Goal: Task Accomplishment & Management: Manage account settings

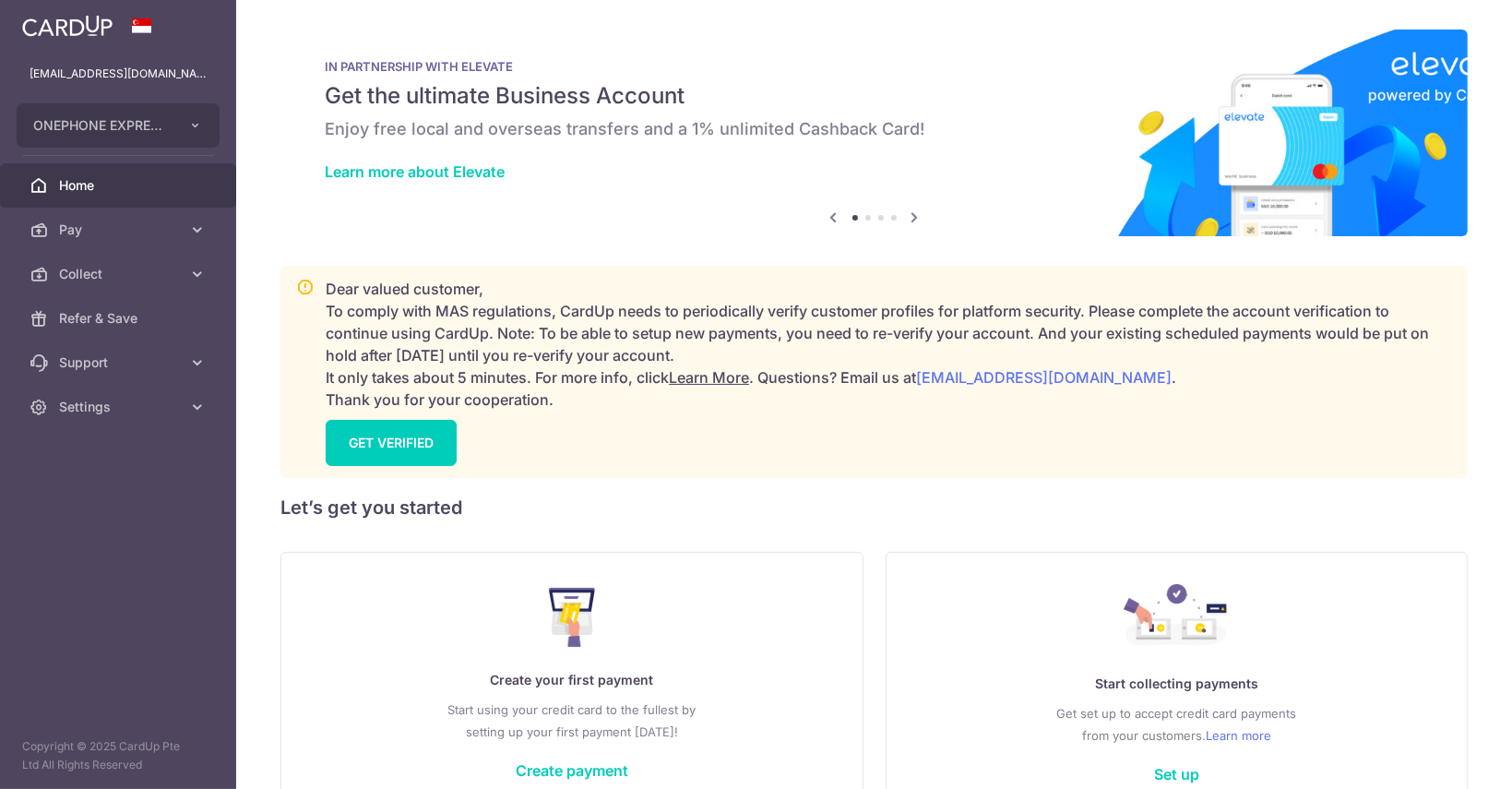
drag, startPoint x: 140, startPoint y: 270, endPoint x: 140, endPoint y: 295, distance: 25.0
click at [140, 272] on span "Collect" at bounding box center [119, 273] width 122 height 19
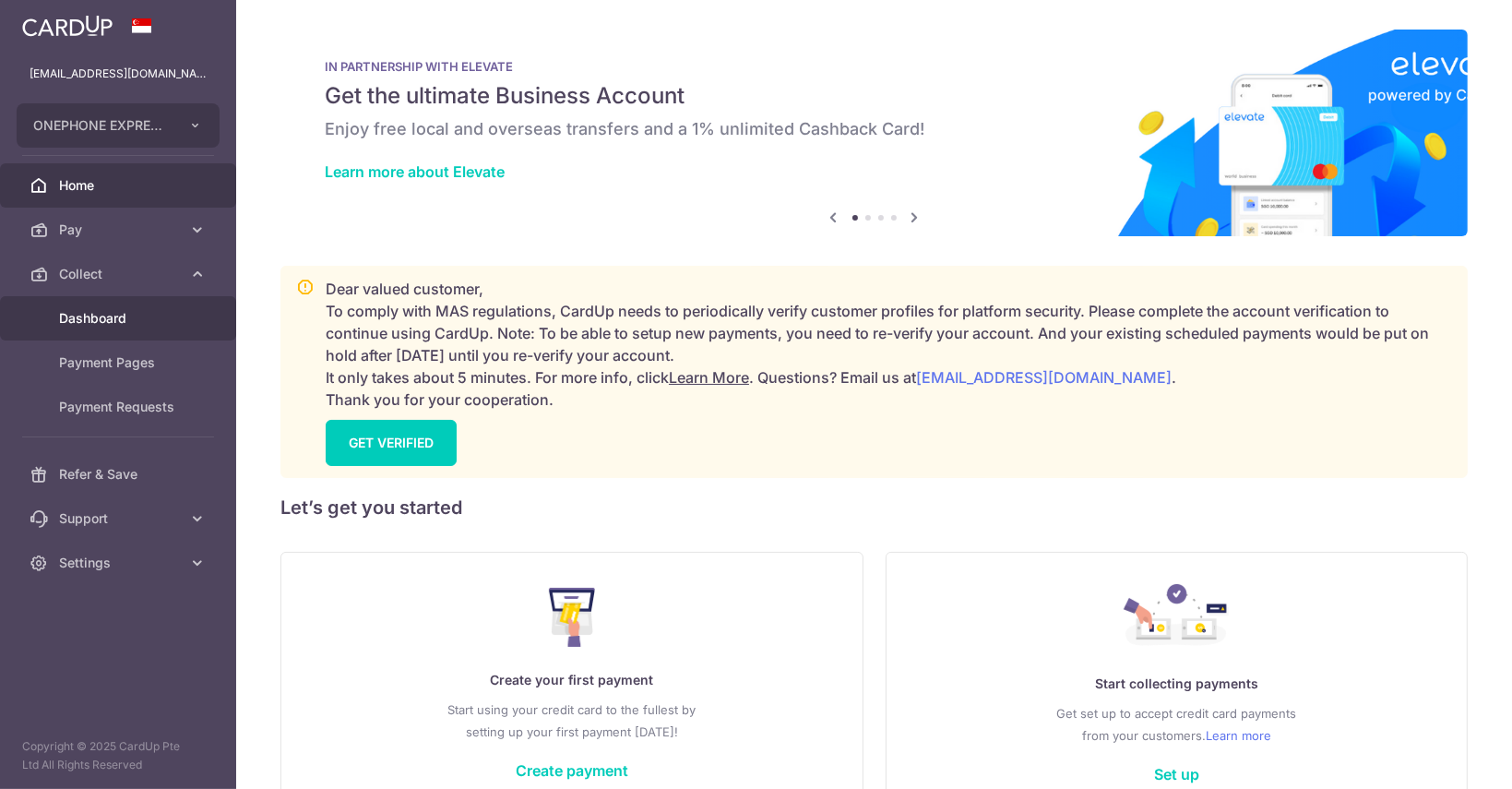
click at [132, 324] on span "Dashboard" at bounding box center [119, 317] width 122 height 19
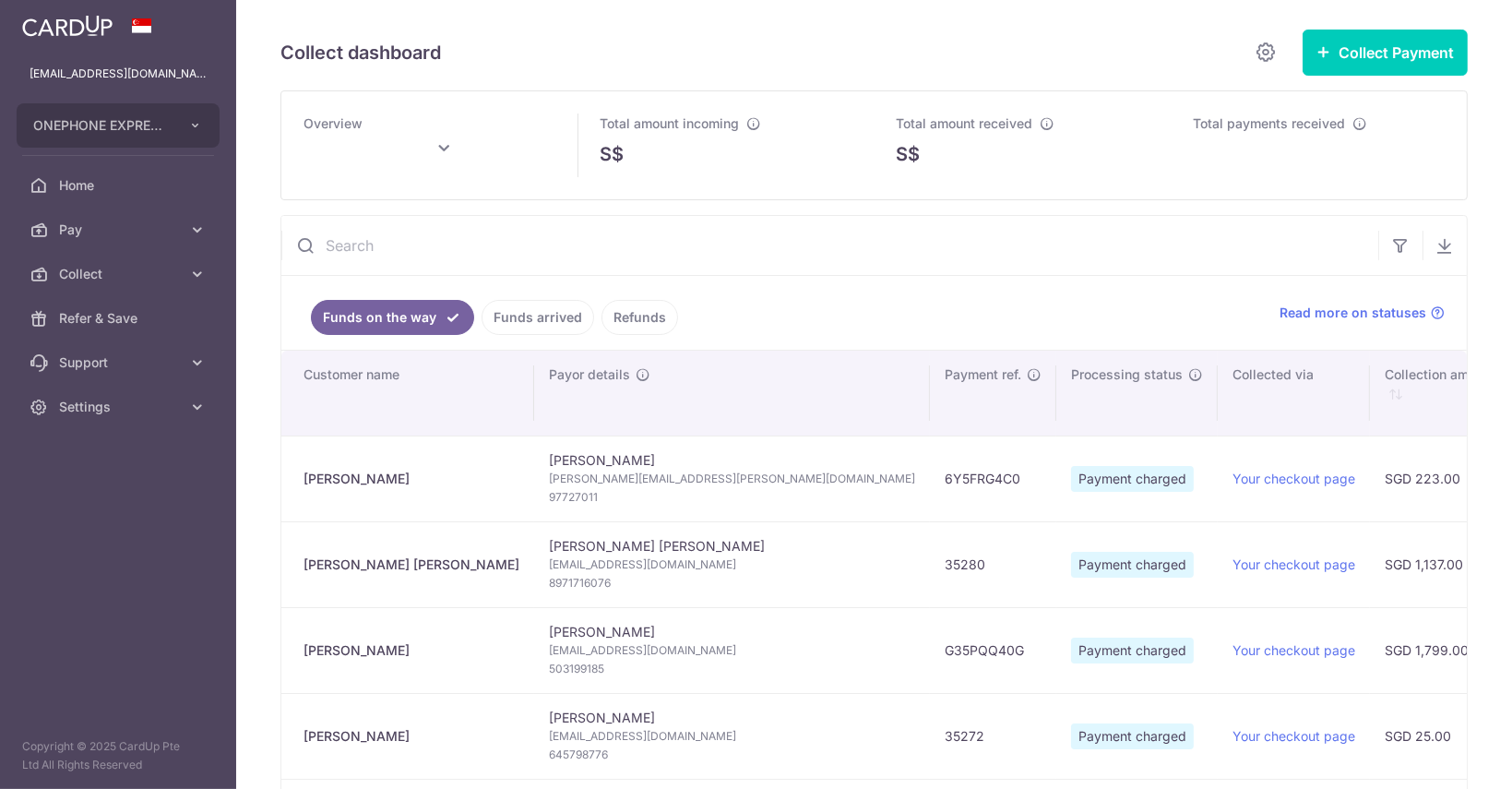
type input "[DATE]"
